Goal: Task Accomplishment & Management: Complete application form

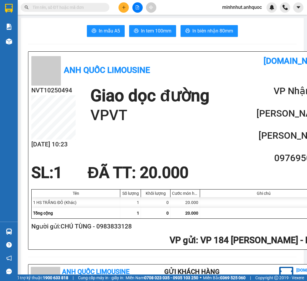
click at [120, 8] on button at bounding box center [123, 7] width 10 height 10
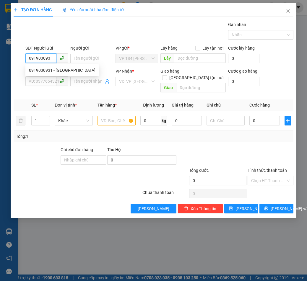
type input "0919030931"
click at [59, 74] on div "0919030931 - [GEOGRAPHIC_DATA]" at bounding box center [62, 70] width 74 height 9
type input "[PERSON_NAME]"
type input "0933541734"
type input "ANH DOANH"
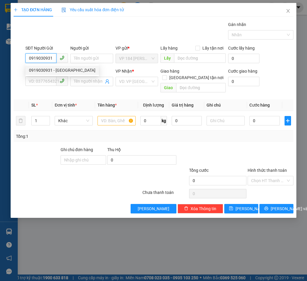
type input "VPVT"
type input "TM 26/9 VP184 HẢO"
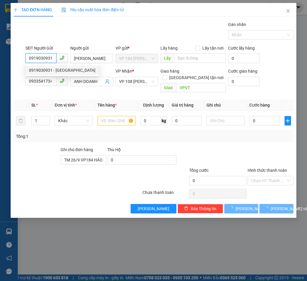
type input "30.000"
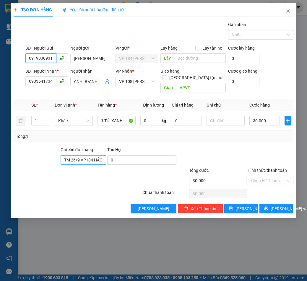
type input "0919030931"
drag, startPoint x: 102, startPoint y: 154, endPoint x: 62, endPoint y: 161, distance: 39.8
click at [62, 161] on form "Ghi chú đơn hàng TM 26/9 VP184 HẢO Thu Hộ 0 Tổng cước 30.000 Hình thức thanh to…" at bounding box center [153, 166] width 279 height 41
click at [229, 116] on input "text" at bounding box center [225, 120] width 38 height 9
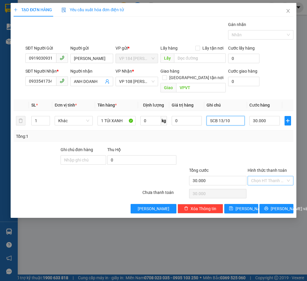
type input "SCB 13/10"
click at [260, 176] on input "Hình thức thanh toán" at bounding box center [268, 180] width 34 height 9
click at [262, 187] on div "Tại văn phòng" at bounding box center [270, 186] width 38 height 6
type input "0"
click at [276, 206] on span "[PERSON_NAME] và In" at bounding box center [290, 209] width 41 height 6
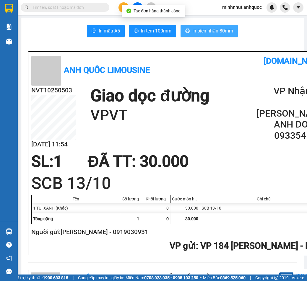
click at [204, 27] on button "In biên nhận 80mm" at bounding box center [208, 31] width 57 height 12
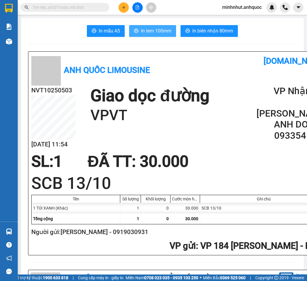
click at [165, 32] on span "In tem 100mm" at bounding box center [156, 30] width 30 height 7
